Goal: Communication & Community: Answer question/provide support

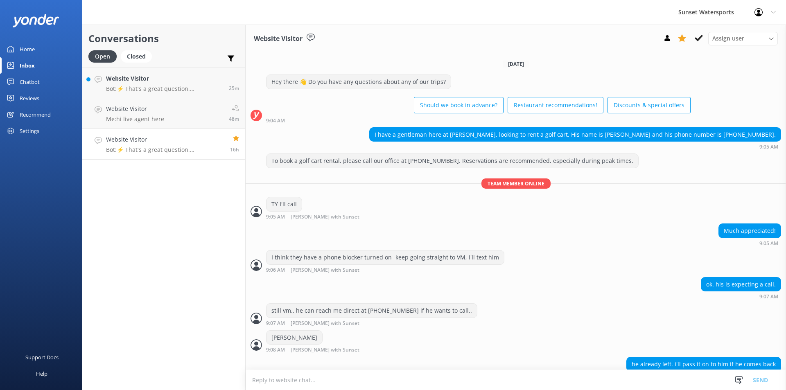
scroll to position [1656, 0]
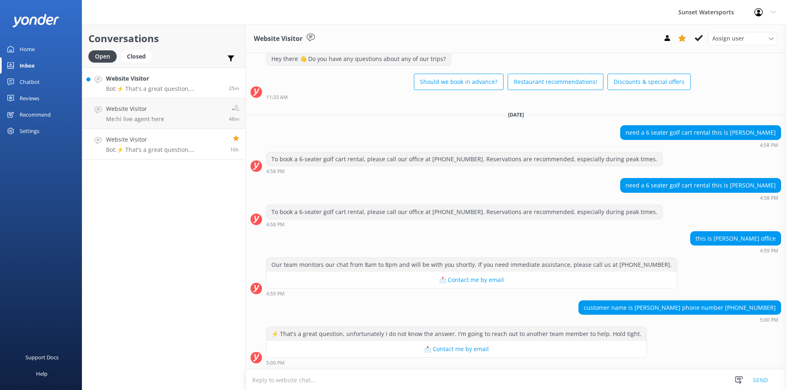
click at [143, 86] on p "Bot: ⚡ That's a great question, unfortunately I do not know the answer. I'm goi…" at bounding box center [164, 88] width 117 height 7
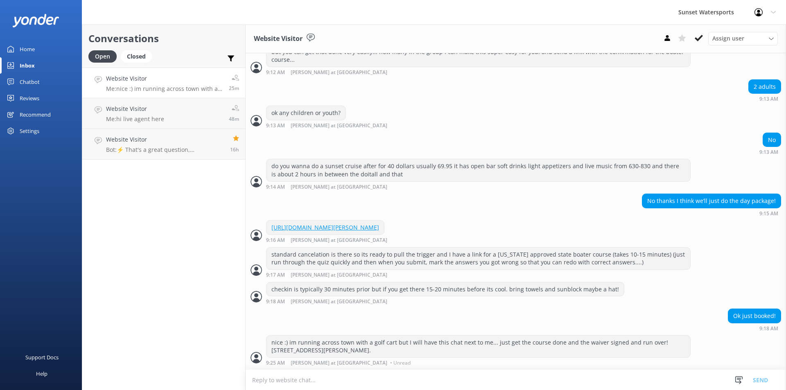
scroll to position [765, 0]
click at [196, 148] on p "Bot: ⚡ That's a great question, unfortunately I do not know the answer. I'm goi…" at bounding box center [165, 149] width 118 height 7
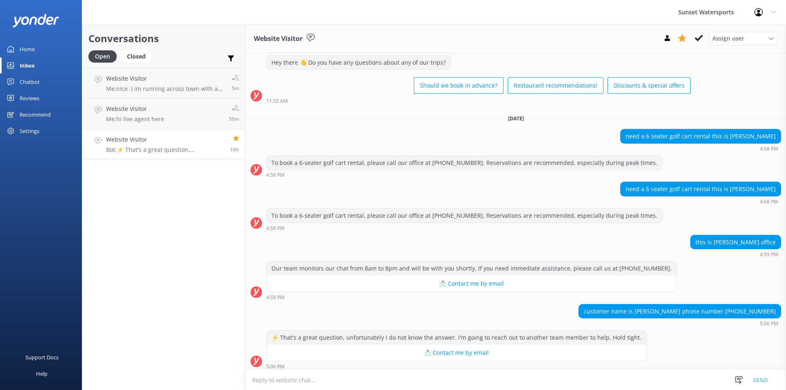
scroll to position [1656, 0]
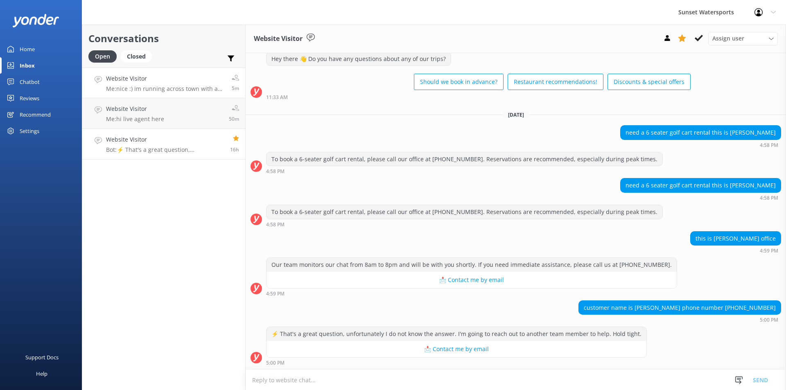
click at [197, 84] on div "Website Visitor Me: nice :) im running across town with a golf cart but I will …" at bounding box center [166, 83] width 120 height 18
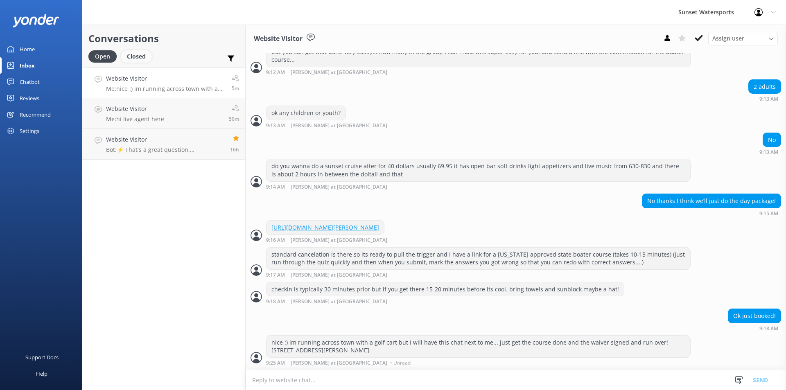
click at [131, 54] on div "Closed" at bounding box center [136, 56] width 31 height 12
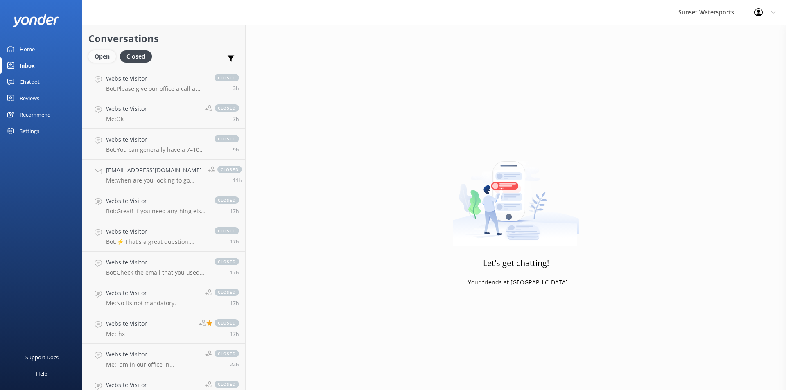
click at [99, 55] on div "Open" at bounding box center [101, 56] width 27 height 12
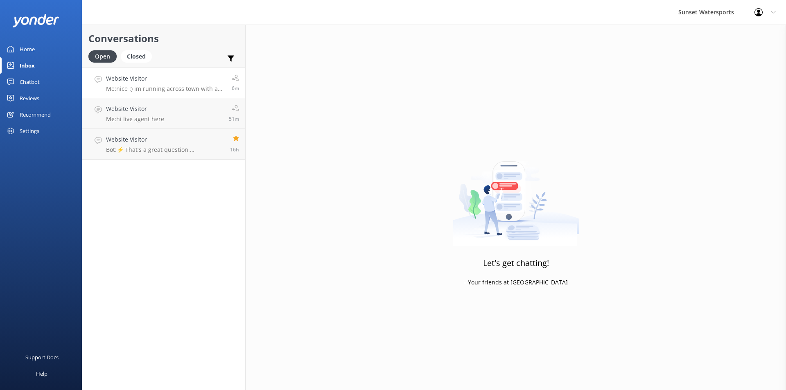
click at [167, 89] on p "Me: nice :) im running across town with a golf cart but I will have this chat n…" at bounding box center [166, 88] width 120 height 7
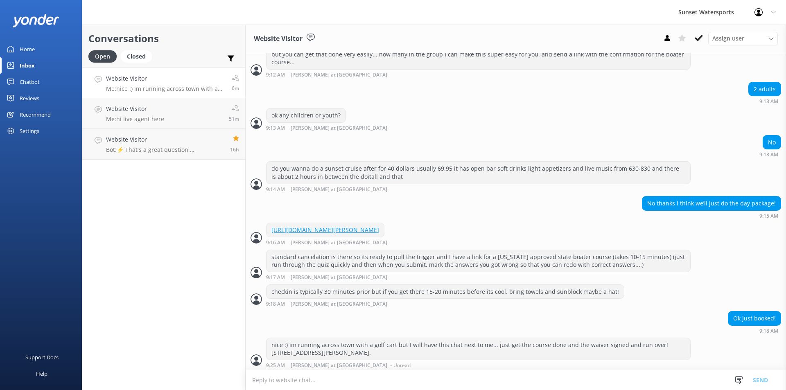
scroll to position [765, 0]
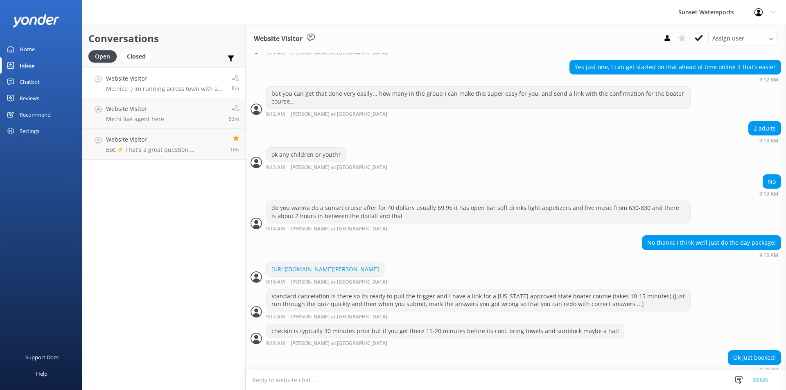
scroll to position [765, 0]
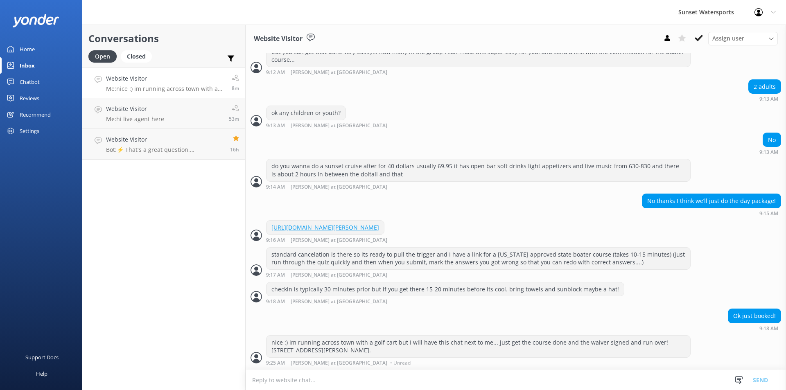
click at [167, 88] on p "Me: nice :) im running across town with a golf cart but I will have this chat n…" at bounding box center [166, 88] width 120 height 7
click at [179, 114] on link "Website Visitor Me: hi live agent here 53m" at bounding box center [163, 113] width 163 height 31
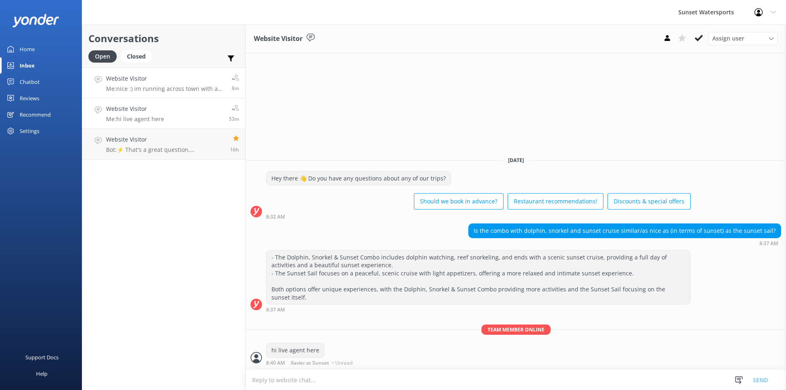
click at [185, 86] on p "Me: nice :) im running across town with a golf cart but I will have this chat n…" at bounding box center [166, 88] width 120 height 7
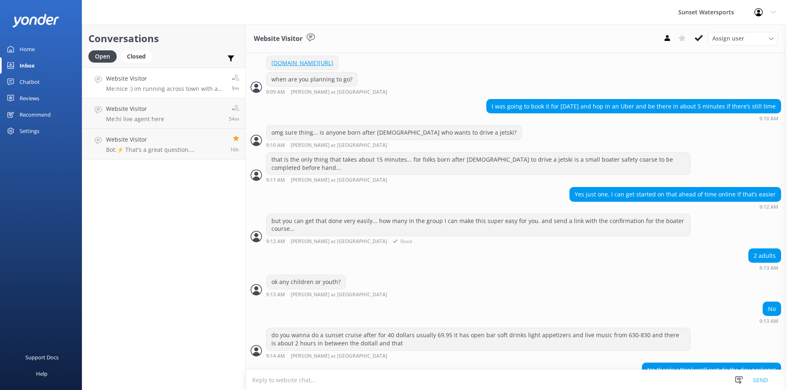
scroll to position [601, 0]
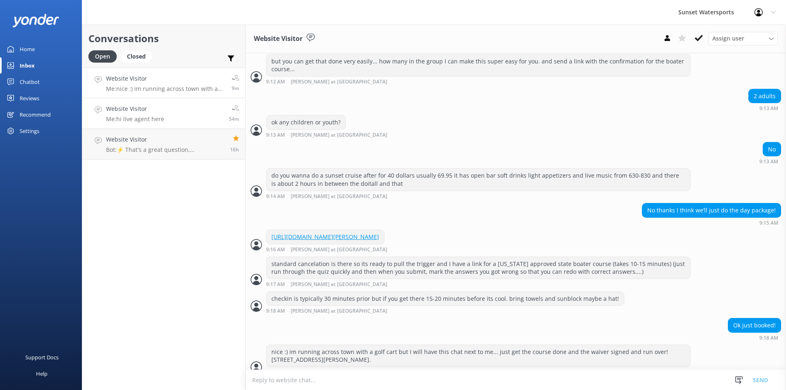
scroll to position [765, 0]
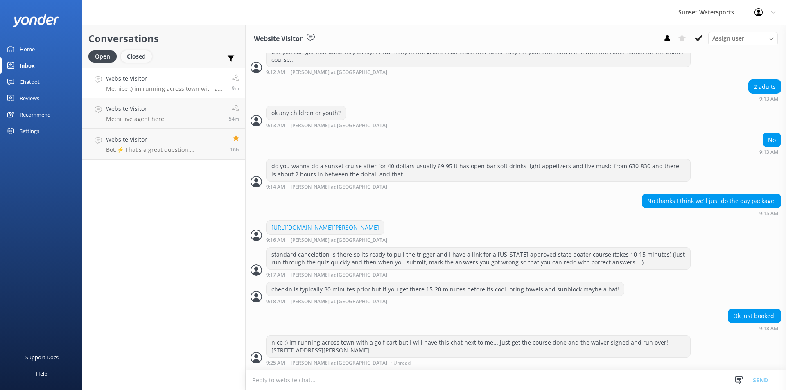
click at [139, 58] on div "Closed" at bounding box center [136, 56] width 31 height 12
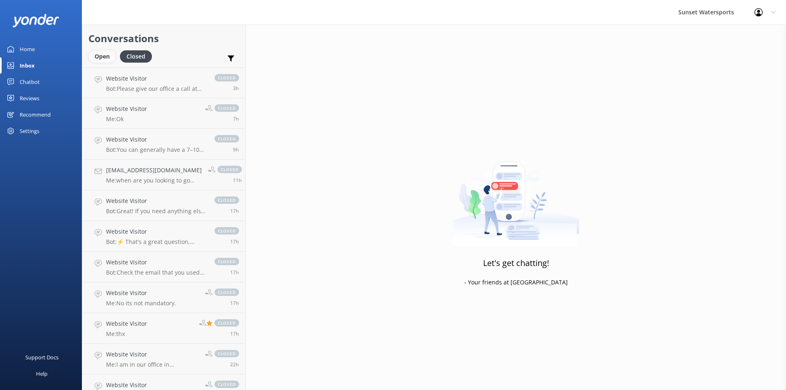
click at [100, 56] on div "Open" at bounding box center [101, 56] width 27 height 12
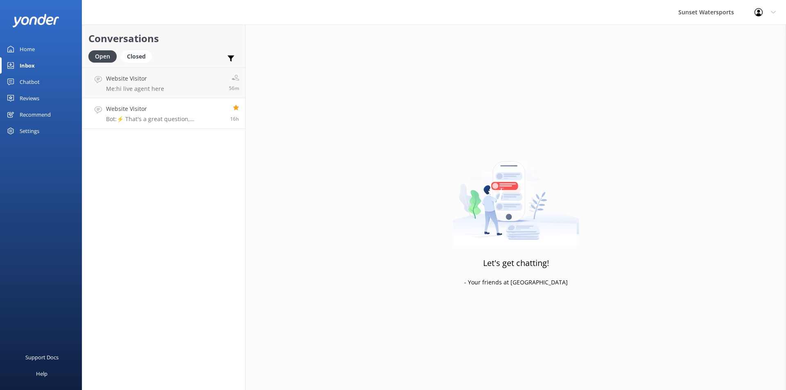
click at [170, 116] on p "Bot: ⚡ That's a great question, unfortunately I do not know the answer. I'm goi…" at bounding box center [165, 119] width 118 height 7
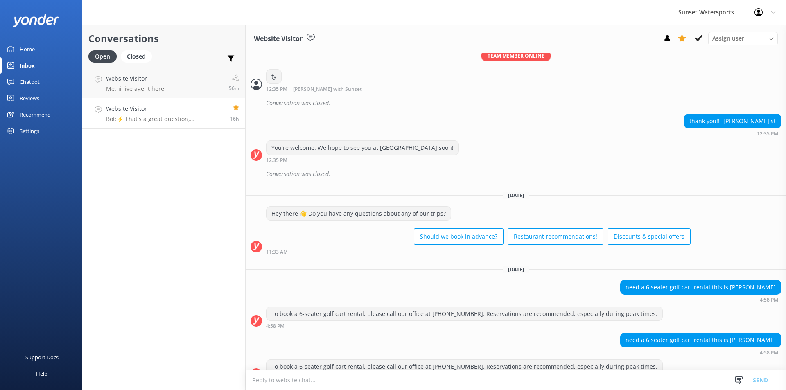
scroll to position [1656, 0]
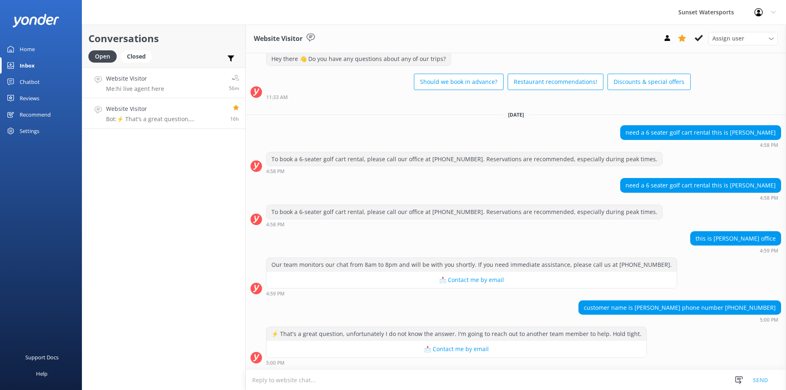
click at [172, 88] on link "Website Visitor Me: hi live agent here 56m" at bounding box center [163, 83] width 163 height 31
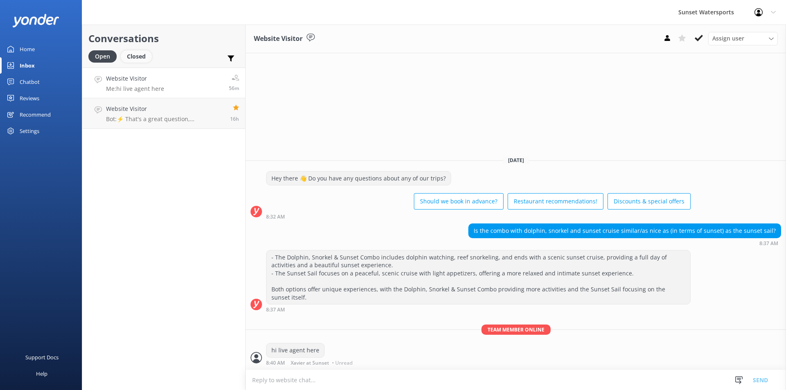
click at [143, 56] on div "Closed" at bounding box center [136, 56] width 31 height 12
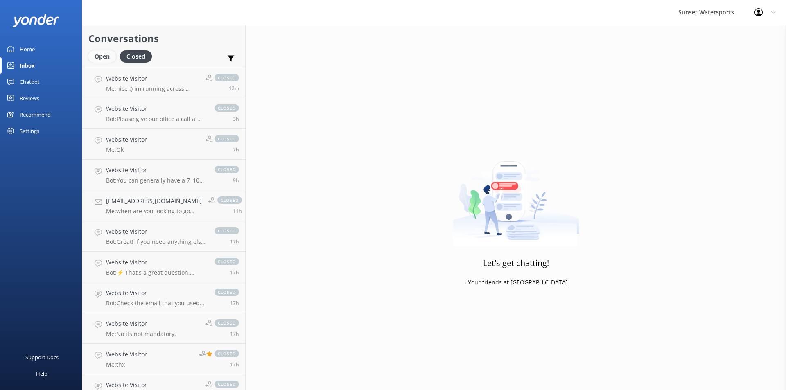
click at [100, 56] on div "Open" at bounding box center [101, 56] width 27 height 12
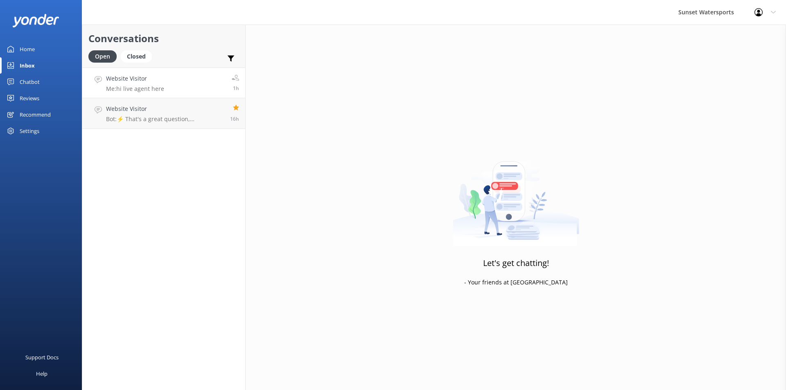
click at [165, 86] on link "Website Visitor Me: hi live agent here 1h" at bounding box center [163, 83] width 163 height 31
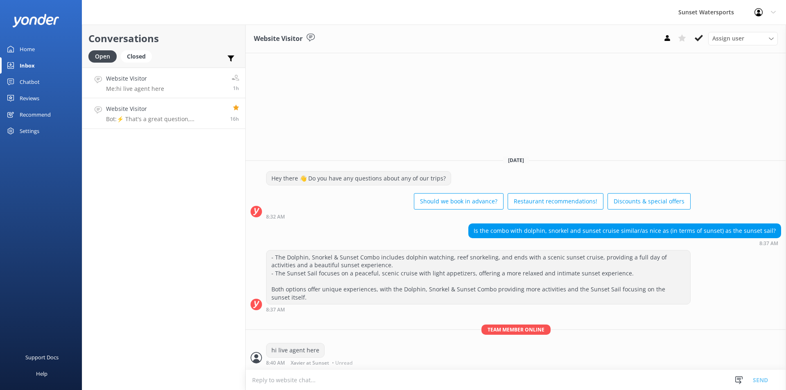
click at [176, 120] on p "Bot: ⚡ That's a great question, unfortunately I do not know the answer. I'm goi…" at bounding box center [165, 119] width 118 height 7
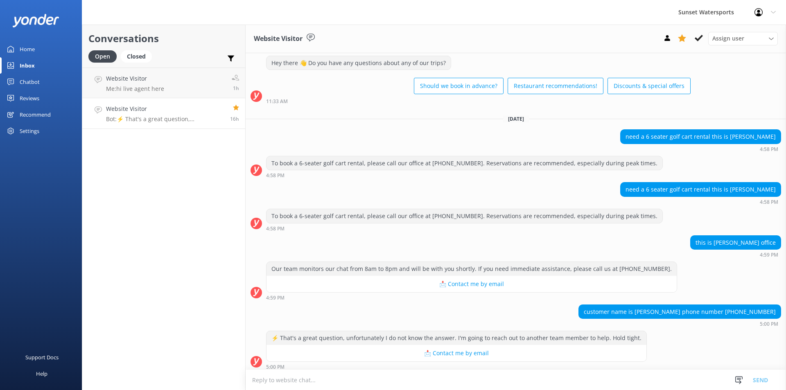
scroll to position [1656, 0]
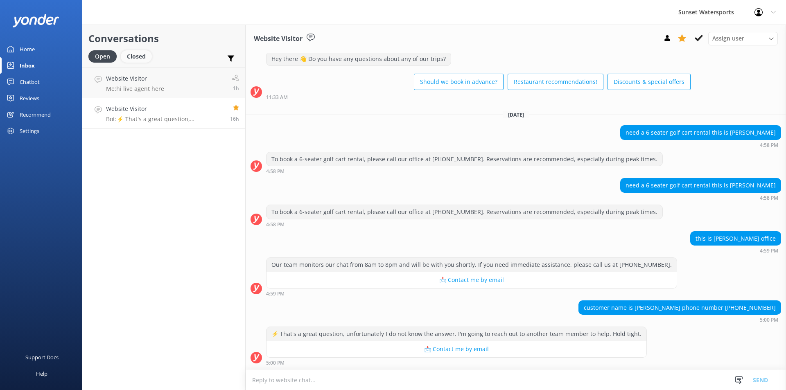
click at [133, 56] on div "Closed" at bounding box center [136, 56] width 31 height 12
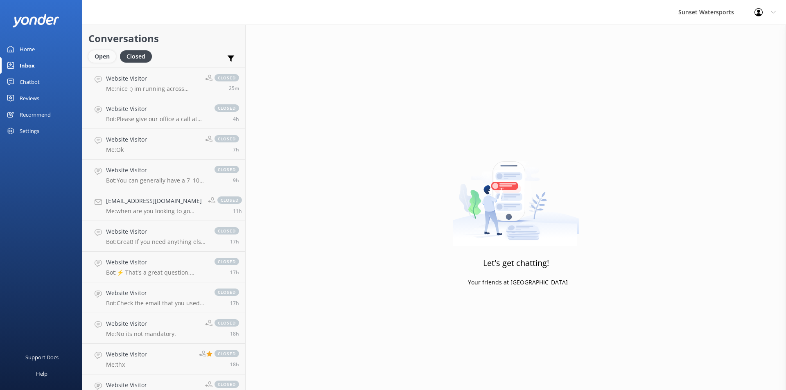
click at [99, 53] on div "Open" at bounding box center [101, 56] width 27 height 12
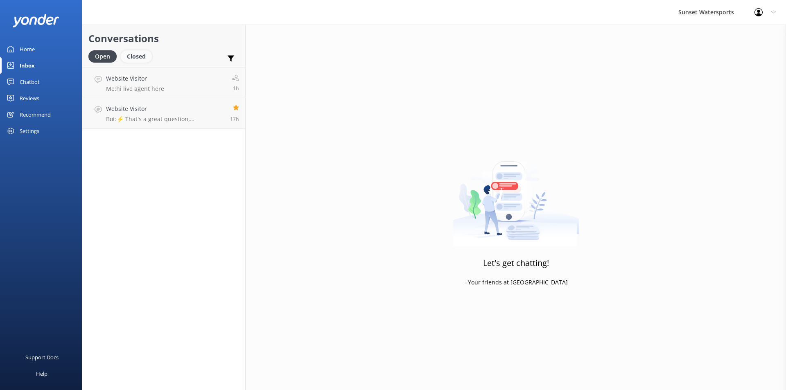
click at [138, 61] on div "Closed" at bounding box center [136, 56] width 31 height 12
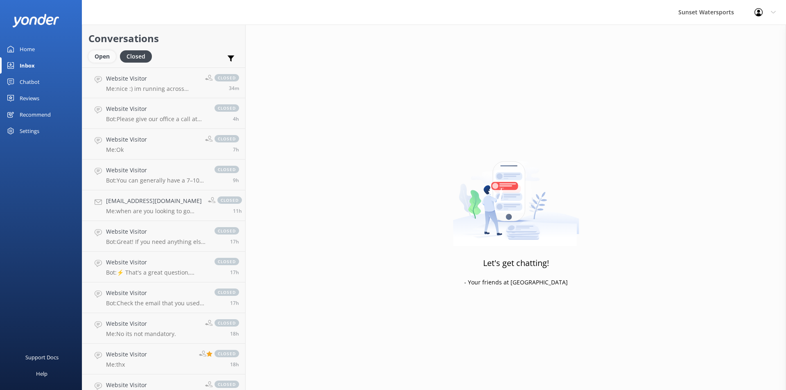
click at [97, 60] on div "Open" at bounding box center [101, 56] width 27 height 12
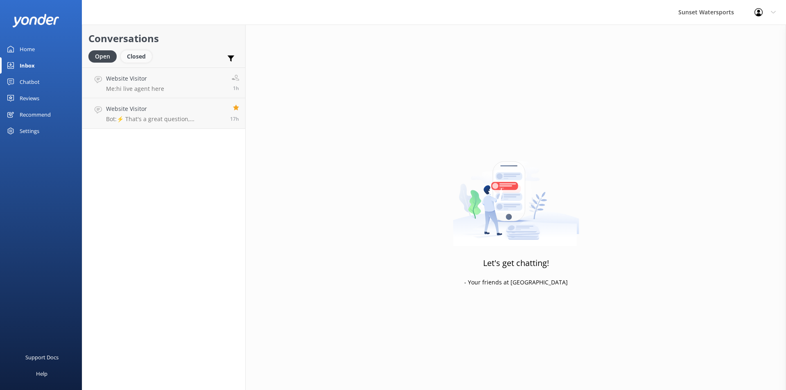
click at [138, 54] on div "Closed" at bounding box center [136, 56] width 31 height 12
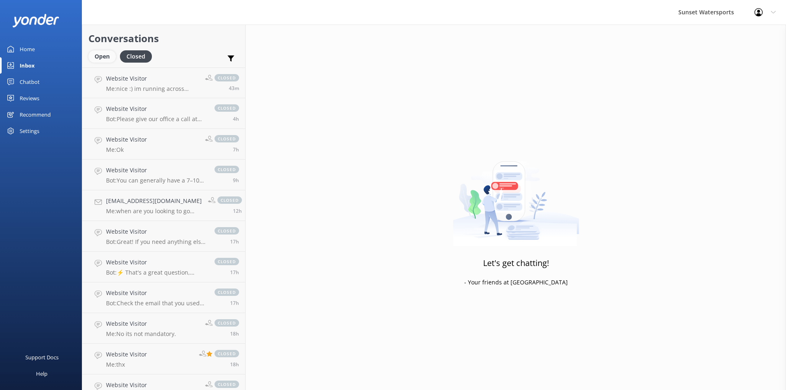
click at [99, 59] on div "Open" at bounding box center [101, 56] width 27 height 12
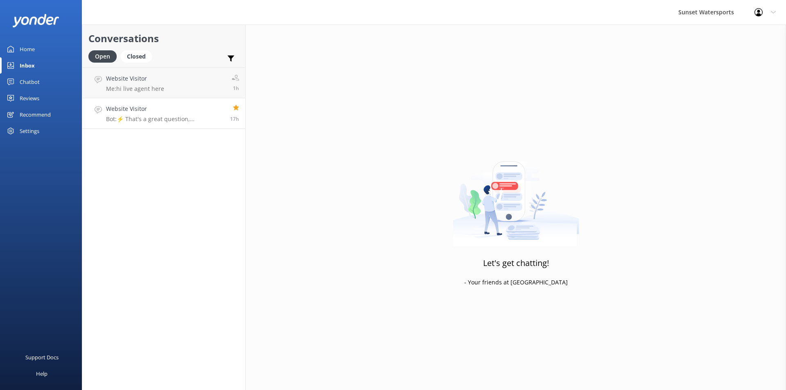
click at [153, 114] on div "Website Visitor Bot: ⚡ That's a great question, unfortunately I do not know the…" at bounding box center [165, 113] width 118 height 18
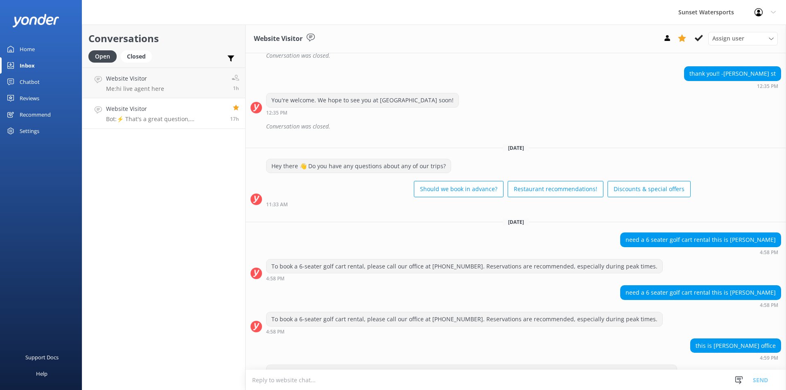
scroll to position [1656, 0]
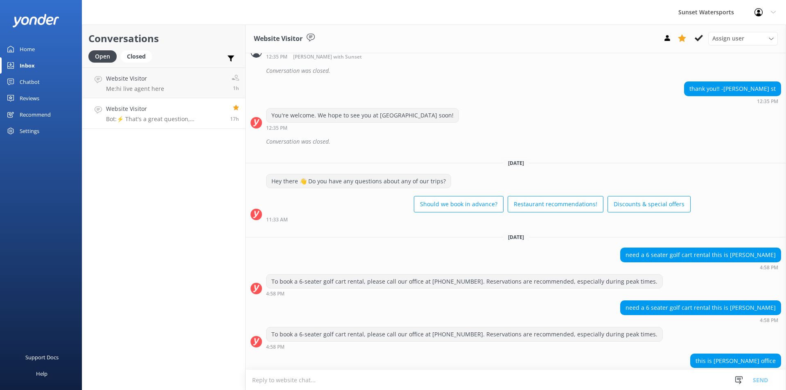
scroll to position [1656, 0]
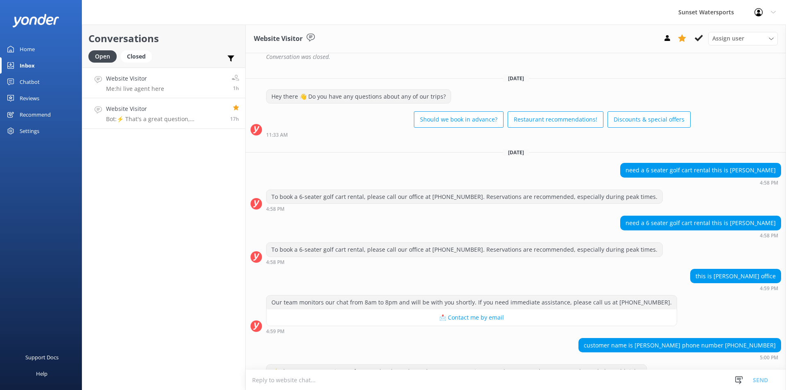
scroll to position [1656, 0]
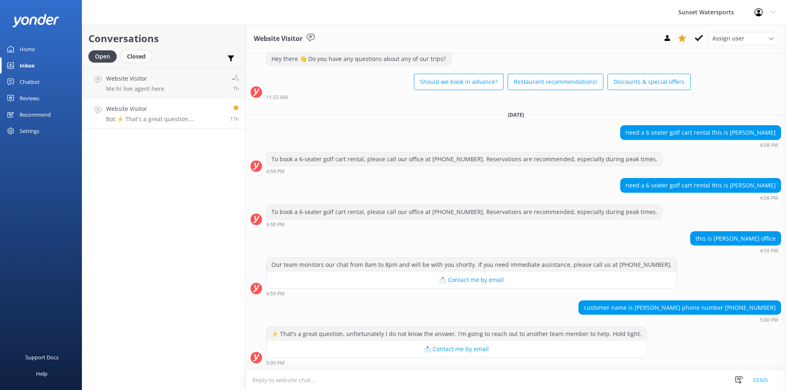
click at [138, 58] on div "Closed" at bounding box center [136, 56] width 31 height 12
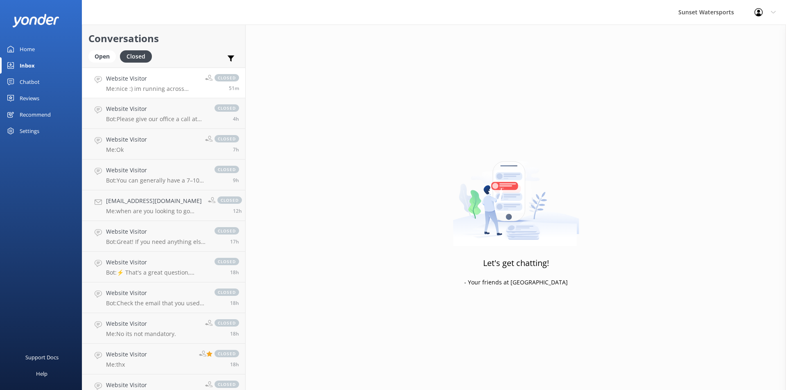
click at [150, 86] on p "Me: [GEOGRAPHIC_DATA] :) im running across town with a golf cart but I will hav…" at bounding box center [152, 88] width 93 height 7
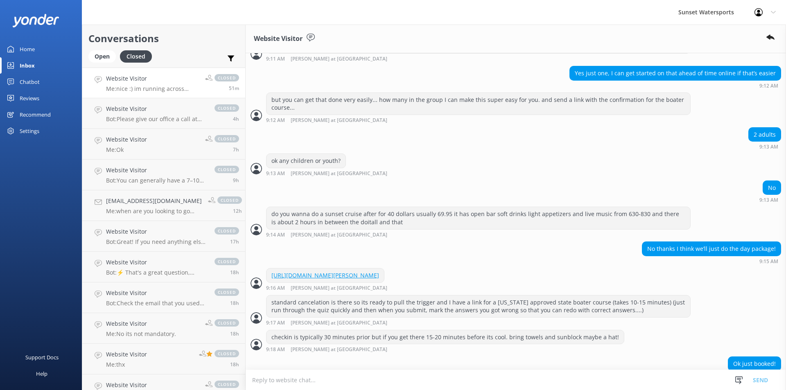
scroll to position [783, 0]
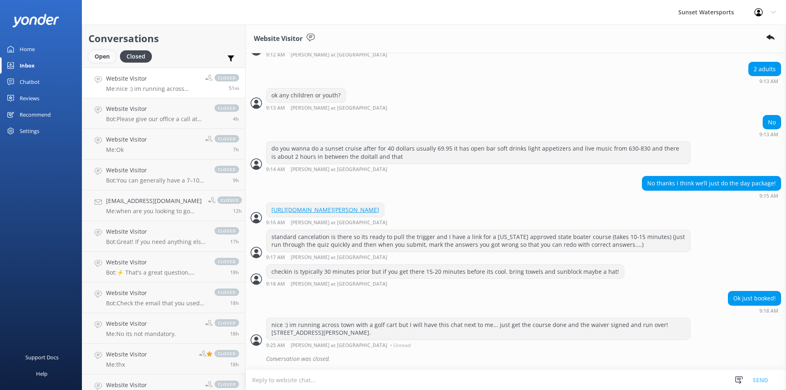
click at [100, 60] on div "Open" at bounding box center [101, 56] width 27 height 12
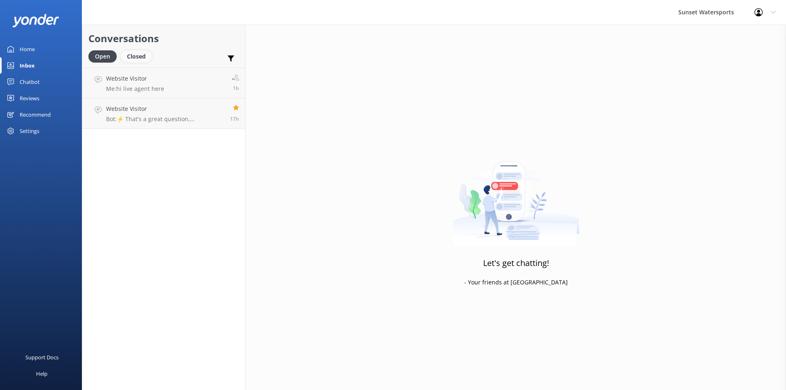
click at [140, 55] on div "Closed" at bounding box center [136, 56] width 31 height 12
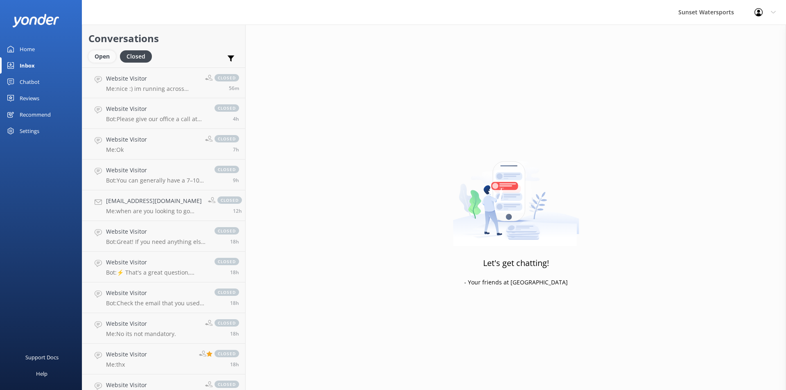
click at [104, 58] on div "Open" at bounding box center [101, 56] width 27 height 12
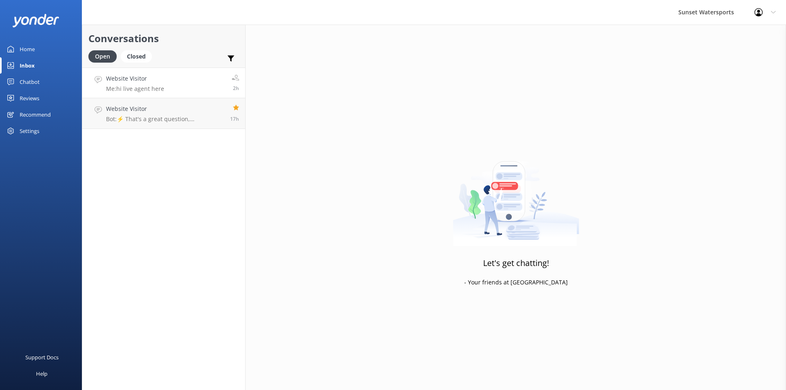
click at [186, 93] on link "Website Visitor Me: hi live agent here 2h" at bounding box center [163, 83] width 163 height 31
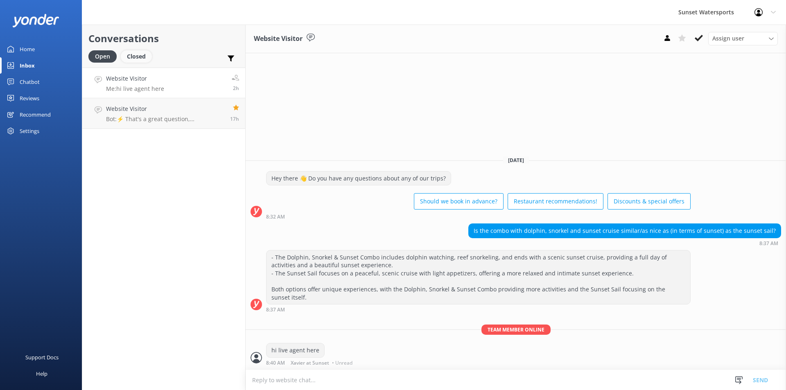
click at [145, 58] on div "Closed" at bounding box center [136, 56] width 31 height 12
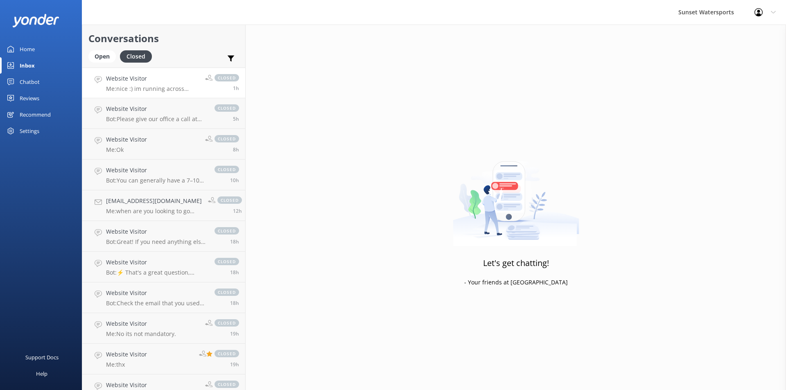
click at [179, 86] on p "Me: nice :) im running across town with a golf cart but I will have this chat n…" at bounding box center [152, 88] width 93 height 7
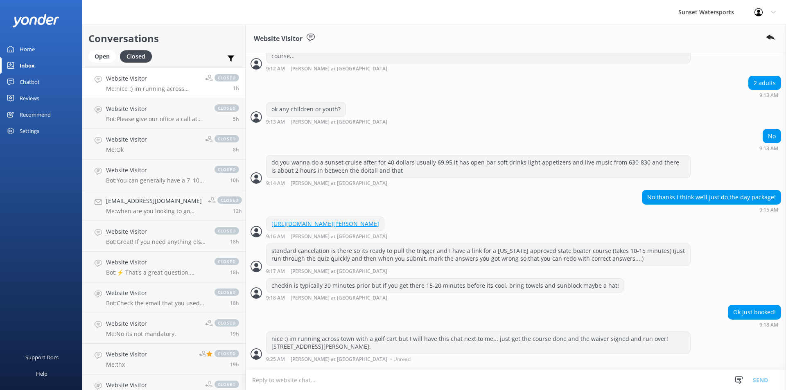
scroll to position [783, 0]
